Goal: Information Seeking & Learning: Learn about a topic

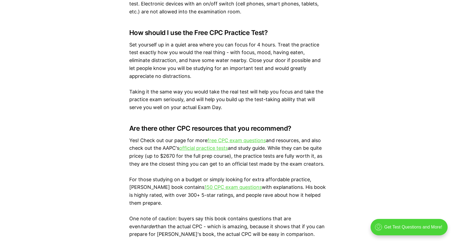
scroll to position [847, 0]
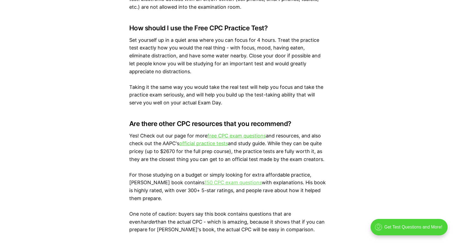
click at [238, 184] on link "150 CPC exam questions" at bounding box center [232, 182] width 57 height 6
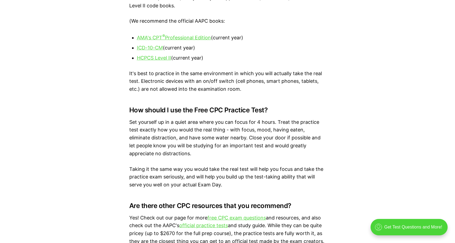
scroll to position [874, 0]
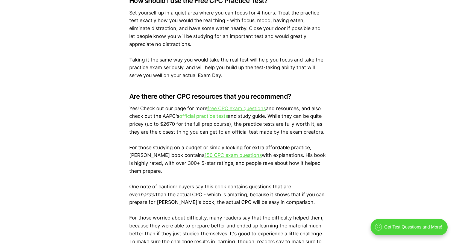
click at [252, 109] on link "free CPC exam questions" at bounding box center [236, 108] width 58 height 6
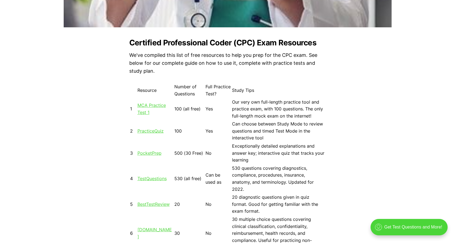
scroll to position [464, 0]
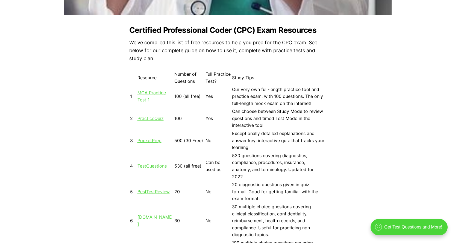
click at [148, 119] on link "PracticeQuiz" at bounding box center [150, 118] width 26 height 5
click at [143, 94] on link "MCA Practice Test 1" at bounding box center [151, 96] width 28 height 13
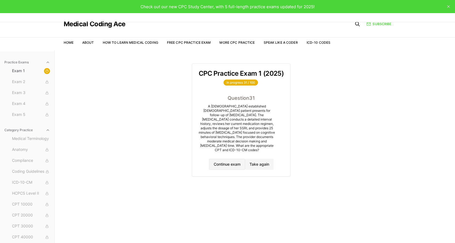
click at [226, 160] on button "Continue exam" at bounding box center [227, 164] width 36 height 11
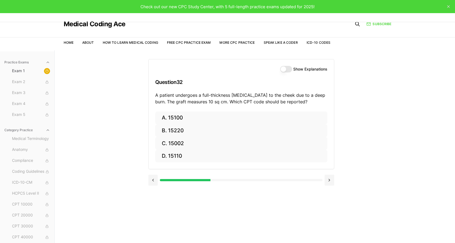
click at [287, 68] on button "Show Explanations" at bounding box center [286, 69] width 12 height 7
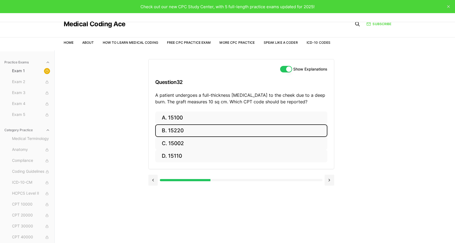
click at [198, 128] on button "B. 15220" at bounding box center [241, 130] width 172 height 13
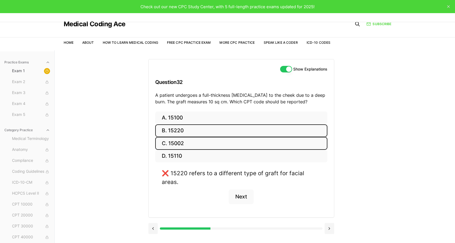
click at [186, 143] on button "C. 15002" at bounding box center [241, 143] width 172 height 13
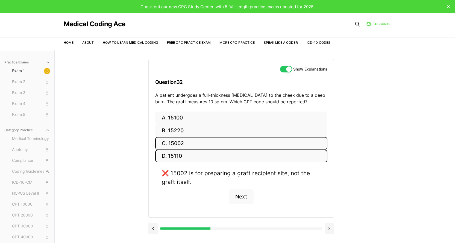
click at [181, 153] on button "D. 15110" at bounding box center [241, 156] width 172 height 13
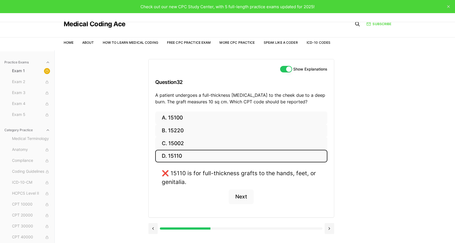
click at [181, 153] on button "D. 15110" at bounding box center [241, 156] width 172 height 13
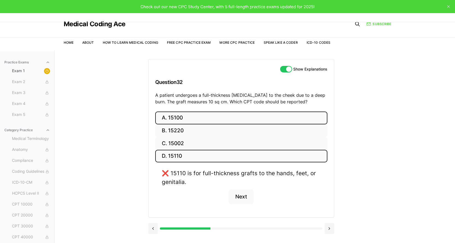
click at [181, 118] on button "A. 15100" at bounding box center [241, 117] width 172 height 13
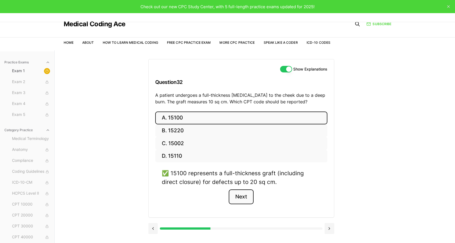
click at [242, 195] on button "Next" at bounding box center [241, 196] width 25 height 15
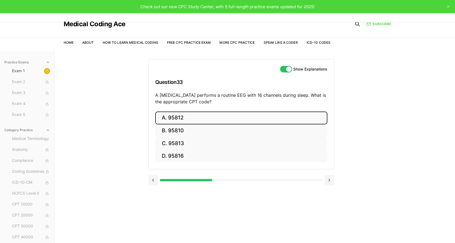
click at [197, 118] on button "A. 95812" at bounding box center [241, 117] width 172 height 13
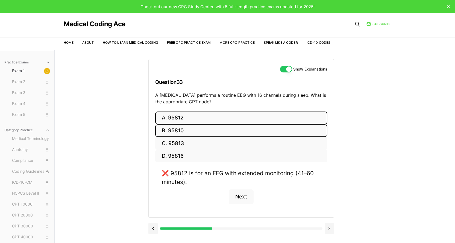
click at [187, 128] on button "B. 95810" at bounding box center [241, 130] width 172 height 13
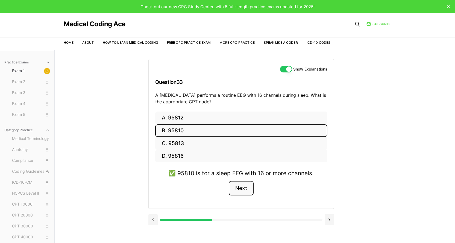
click at [235, 190] on button "Next" at bounding box center [241, 188] width 25 height 15
click at [235, 190] on div "Show Explanations Question 33 A neurologist performs a routine EEG with 16 chan…" at bounding box center [254, 171] width 213 height 243
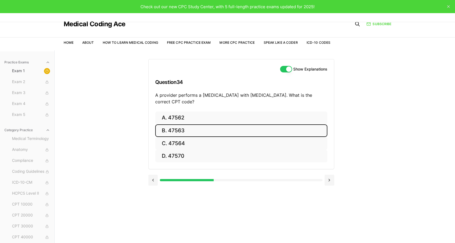
click at [178, 130] on button "B. 47563" at bounding box center [241, 130] width 172 height 13
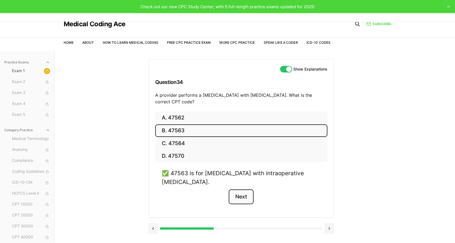
click at [246, 196] on button "Next" at bounding box center [241, 196] width 25 height 15
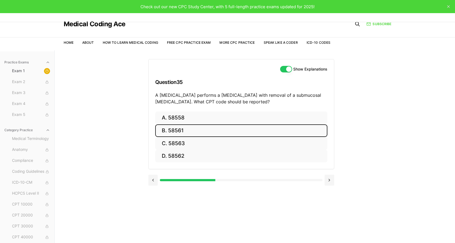
click at [183, 133] on button "B. 58561" at bounding box center [241, 130] width 172 height 13
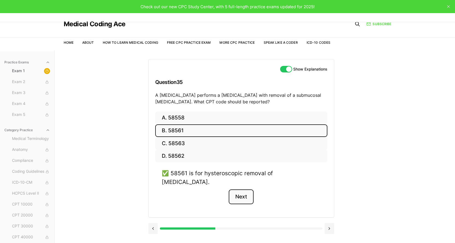
click at [236, 189] on button "Next" at bounding box center [241, 196] width 25 height 15
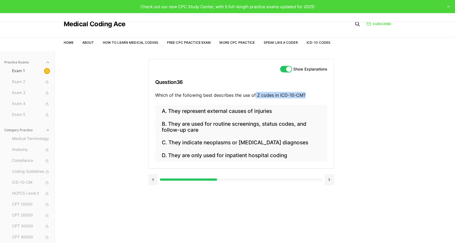
drag, startPoint x: 255, startPoint y: 95, endPoint x: 308, endPoint y: 98, distance: 53.9
click at [308, 98] on p "Which of the following best describes the use of Z codes in ICD-10-CM?" at bounding box center [241, 95] width 172 height 7
drag, startPoint x: 309, startPoint y: 96, endPoint x: 255, endPoint y: 94, distance: 53.8
click at [255, 94] on p "Which of the following best describes the use of Z codes in ICD-10-CM?" at bounding box center [241, 95] width 172 height 7
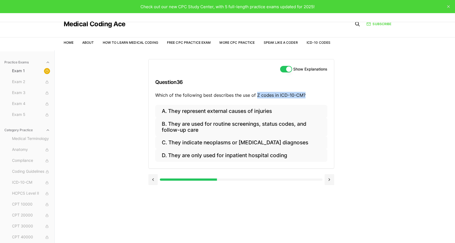
copy p "Z codes in ICD-10-CM?"
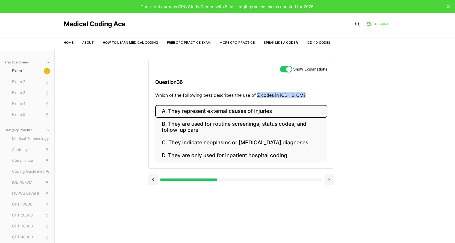
click at [179, 108] on button "A. They represent external causes of injuries" at bounding box center [241, 111] width 172 height 13
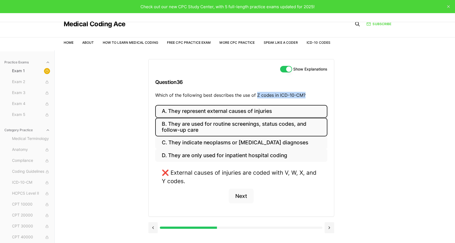
click at [184, 124] on button "B. They are used for routine screenings, status codes, and follow-up care" at bounding box center [241, 127] width 172 height 19
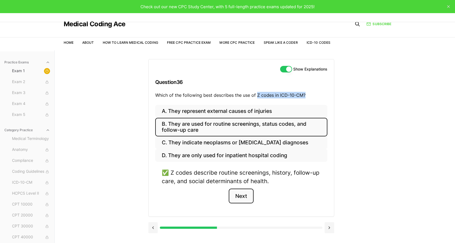
click at [241, 197] on button "Next" at bounding box center [241, 195] width 25 height 15
click at [241, 197] on div "Show Explanations Question 36 Which of the following best describes the use of …" at bounding box center [254, 171] width 213 height 243
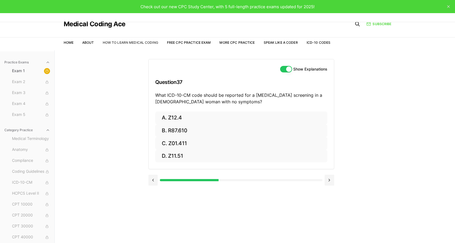
click at [140, 42] on link "How to Learn Medical Coding" at bounding box center [130, 42] width 55 height 4
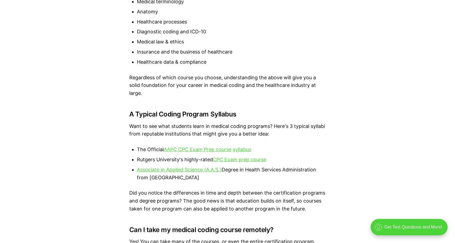
scroll to position [1038, 0]
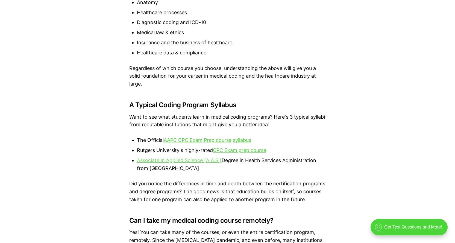
click at [178, 161] on link "Associate in Applied Science (A.A.S.)" at bounding box center [179, 160] width 85 height 6
